Goal: Task Accomplishment & Management: Manage account settings

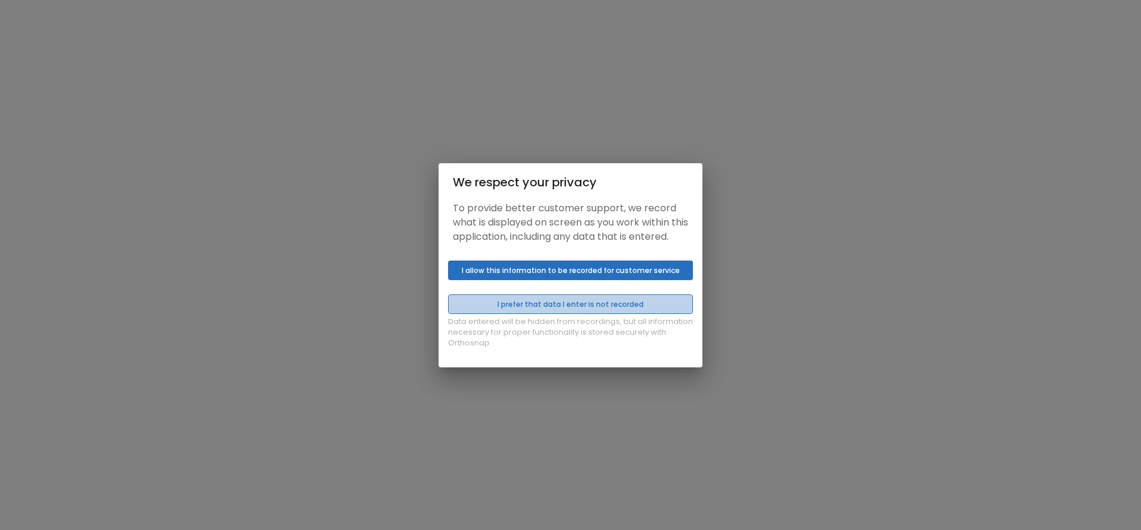
click at [683, 311] on button "I prefer that data I enter is not recorded" at bounding box center [570, 305] width 245 height 20
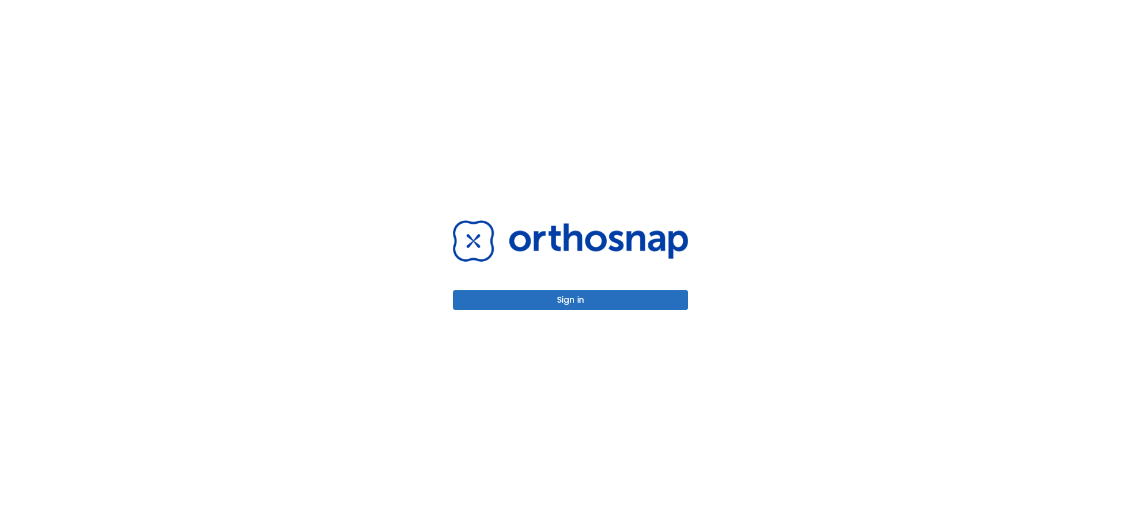
click at [589, 302] on button "Sign in" at bounding box center [570, 300] width 235 height 20
click at [597, 297] on button "Sign in" at bounding box center [570, 300] width 235 height 20
click at [652, 304] on button "Sign in" at bounding box center [570, 300] width 235 height 20
